Goal: Transaction & Acquisition: Purchase product/service

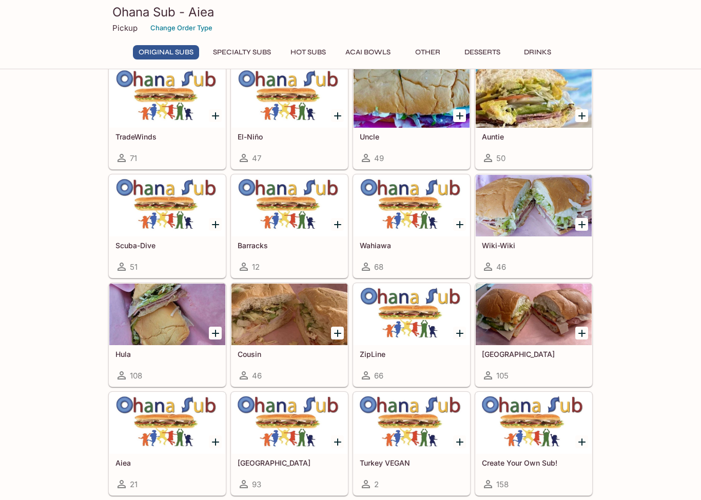
click at [145, 393] on div at bounding box center [167, 424] width 116 height 62
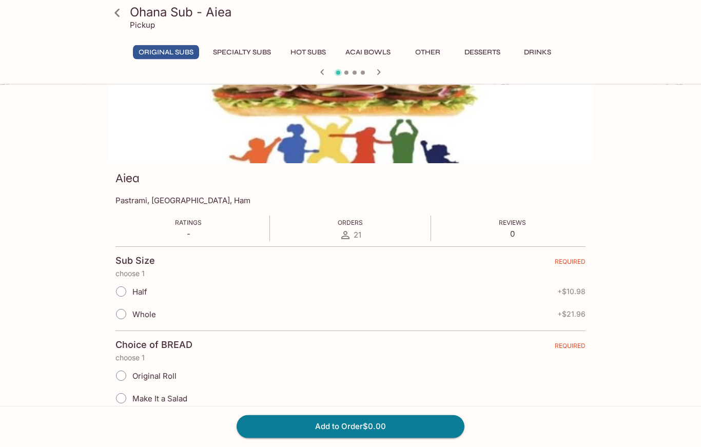
scroll to position [62, 0]
click at [117, 297] on input "Half" at bounding box center [121, 292] width 22 height 22
radio input "true"
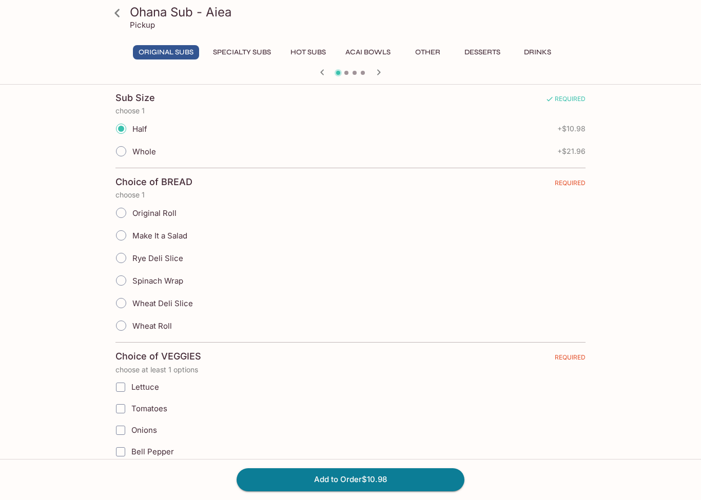
scroll to position [224, 0]
click at [121, 327] on input "Wheat Roll" at bounding box center [121, 327] width 22 height 22
radio input "true"
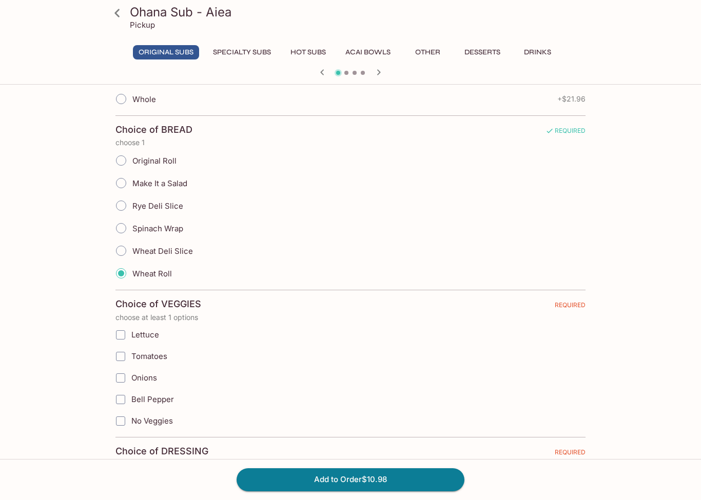
scroll to position [279, 0]
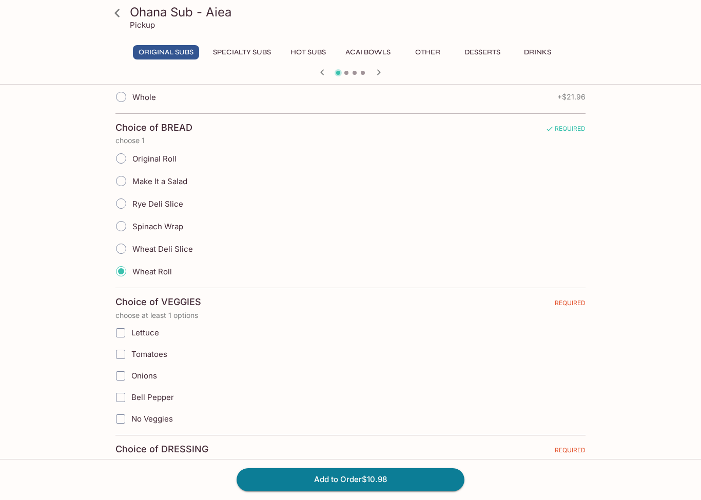
click at [117, 376] on input "Onions" at bounding box center [120, 376] width 21 height 21
checkbox input "true"
click at [115, 402] on input "Bell Pepper" at bounding box center [120, 398] width 21 height 21
checkbox input "true"
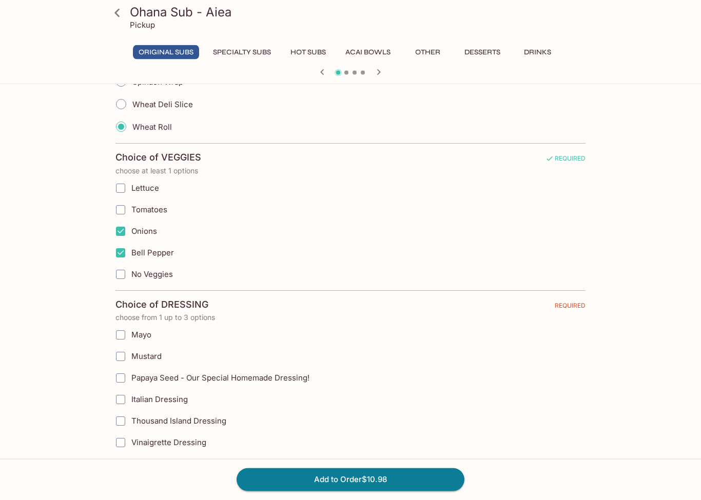
scroll to position [439, 0]
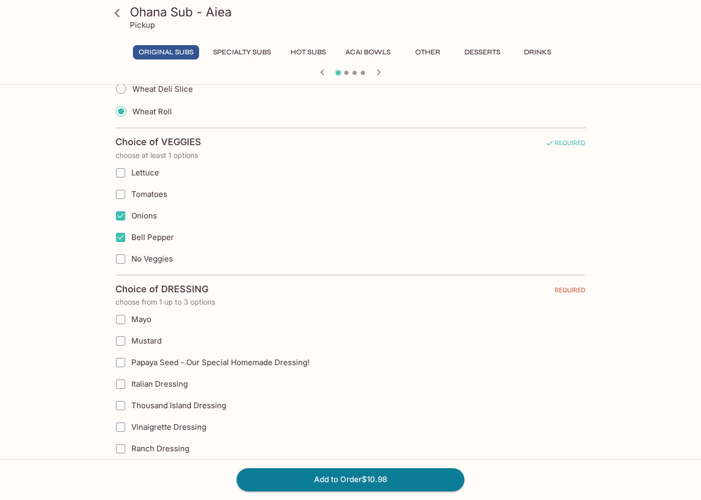
click at [121, 319] on input "Mayo" at bounding box center [120, 320] width 21 height 21
checkbox input "true"
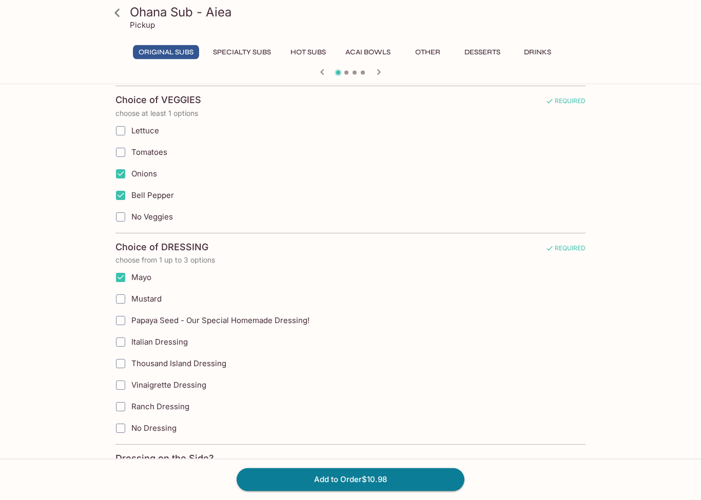
scroll to position [486, 0]
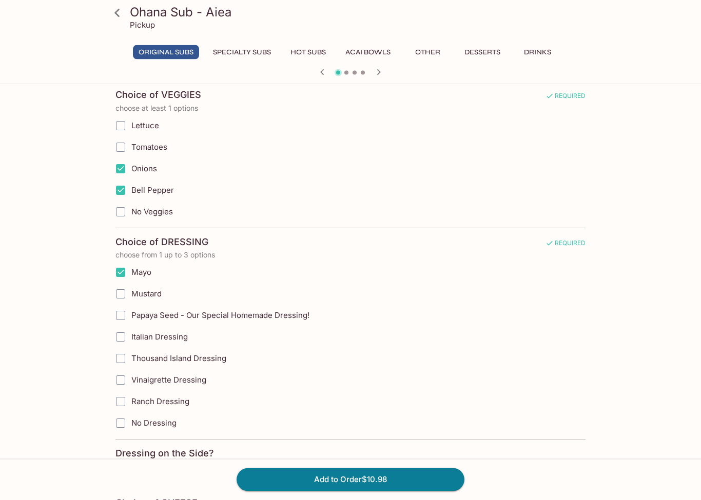
click at [116, 291] on input "Mustard" at bounding box center [120, 294] width 21 height 21
checkbox input "true"
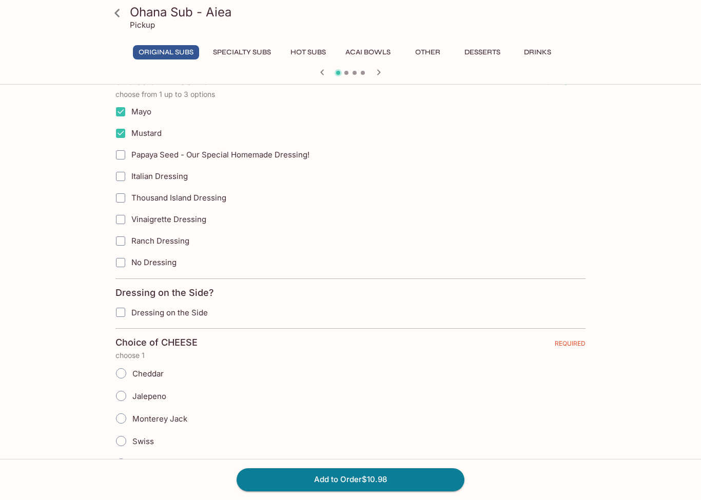
scroll to position [648, 0]
